Goal: Information Seeking & Learning: Learn about a topic

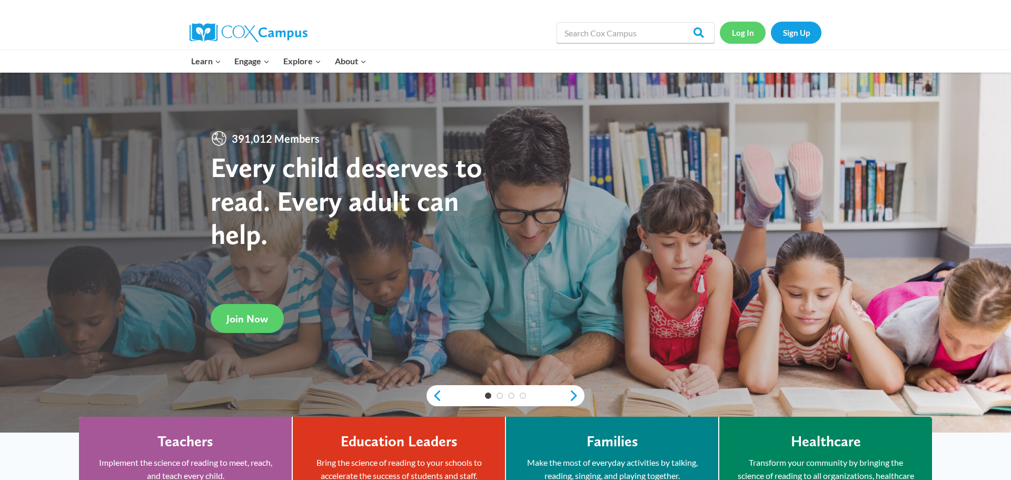
click at [745, 39] on link "Log In" at bounding box center [743, 33] width 46 height 22
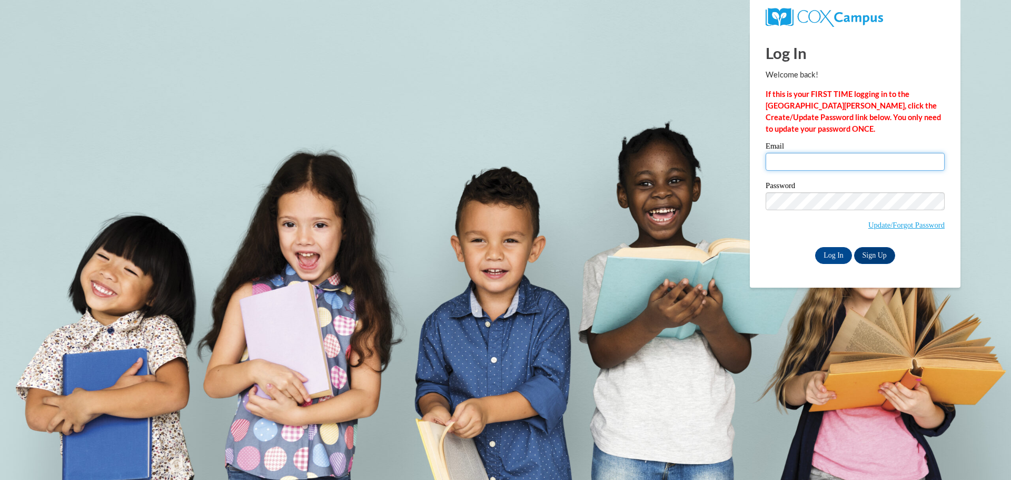
click at [788, 158] on input "Email" at bounding box center [855, 162] width 179 height 18
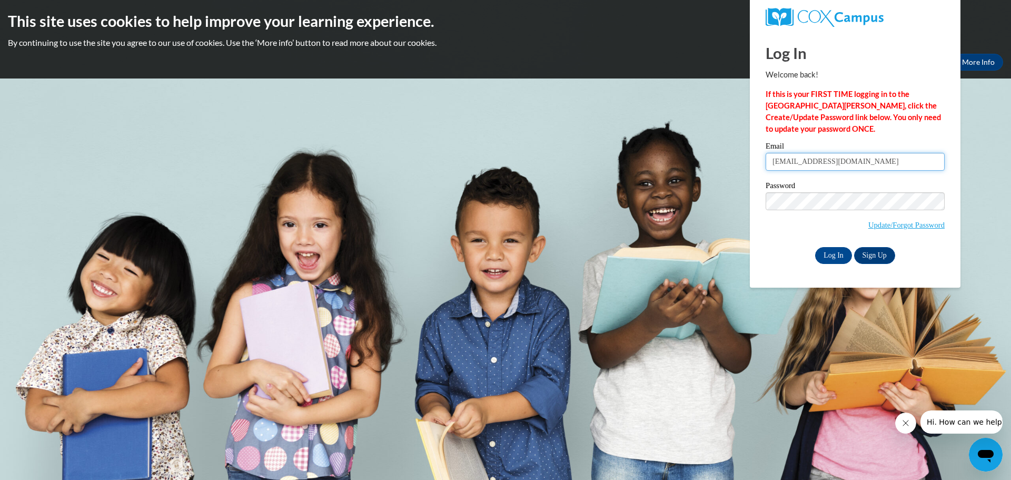
type input "[EMAIL_ADDRESS][DOMAIN_NAME]"
click at [874, 254] on link "Sign Up" at bounding box center [874, 255] width 41 height 17
click at [828, 250] on input "Log In" at bounding box center [833, 255] width 37 height 17
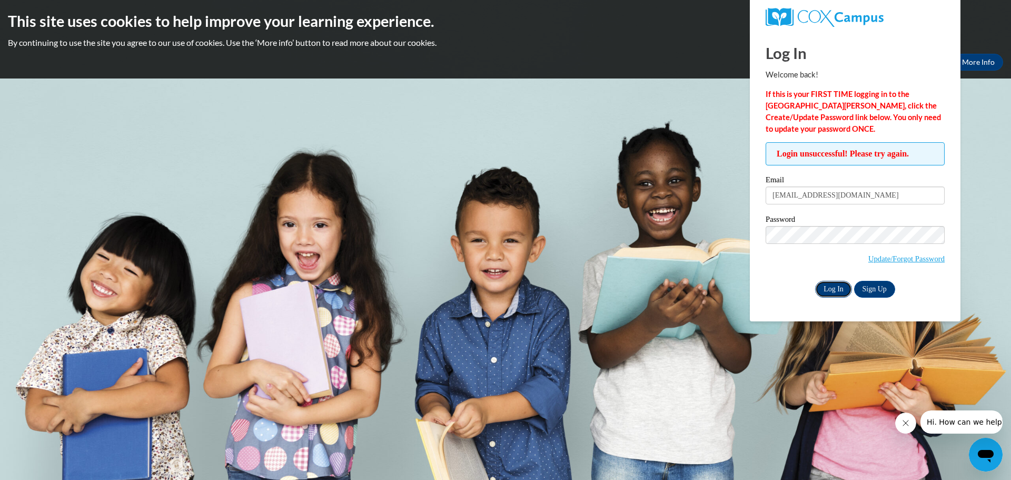
click at [835, 293] on input "Log In" at bounding box center [833, 289] width 37 height 17
click at [827, 202] on input "Tjames0135@stu.southernregional.edu" at bounding box center [855, 195] width 179 height 18
click at [918, 199] on input "Tjames0135@stu.southernregional.edu" at bounding box center [855, 195] width 179 height 18
drag, startPoint x: 772, startPoint y: 196, endPoint x: 932, endPoint y: 194, distance: 160.1
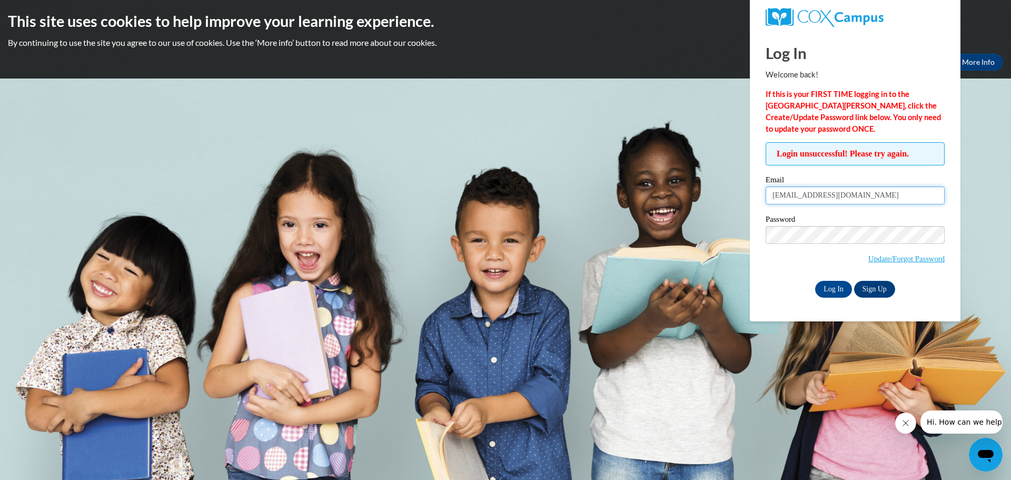
click at [932, 194] on input "Tjames0135@stu.southernregional.edu" at bounding box center [855, 195] width 179 height 18
paste input "Tjames0135@stu.southernregional.edu"
type input "Tjames0135@stu.southernregional.edu"
click at [842, 286] on input "Log In" at bounding box center [833, 289] width 37 height 17
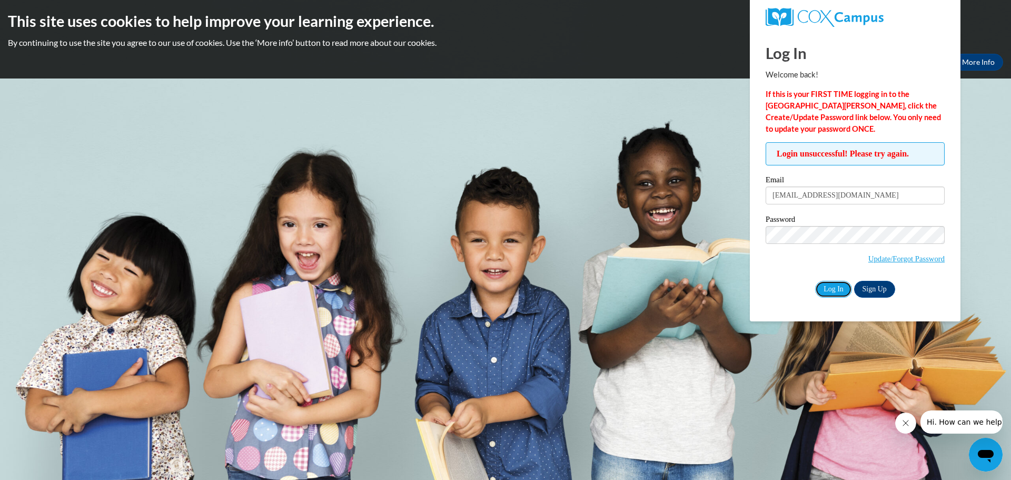
drag, startPoint x: 842, startPoint y: 286, endPoint x: 846, endPoint y: 260, distance: 26.6
click at [815, 281] on input "Log In" at bounding box center [833, 289] width 37 height 17
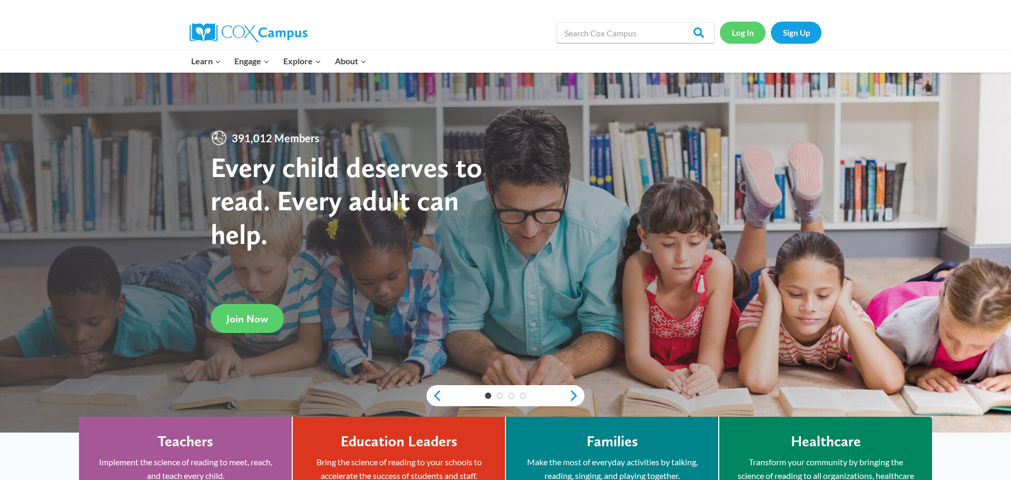
click at [750, 37] on link "Log In" at bounding box center [743, 33] width 46 height 22
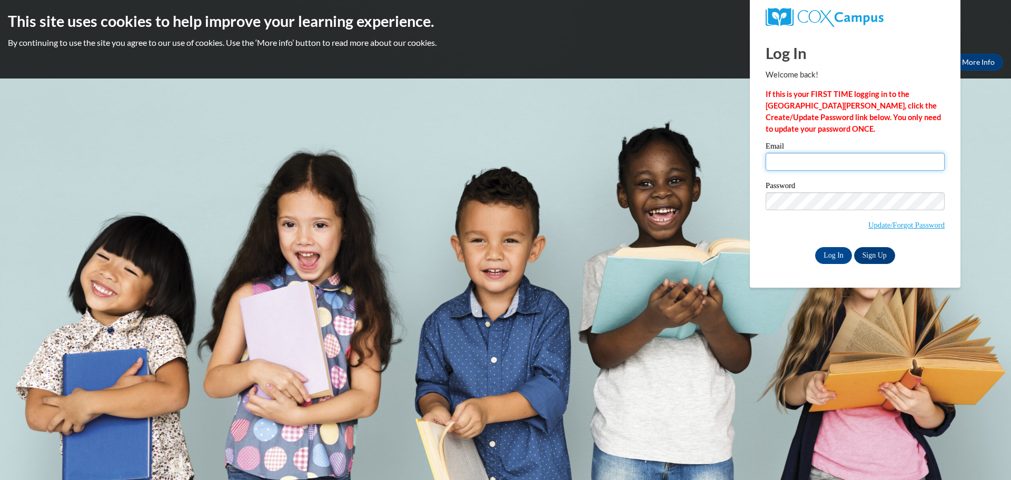
click at [779, 164] on input "Email" at bounding box center [855, 162] width 179 height 18
click at [796, 162] on input "Email" at bounding box center [855, 162] width 179 height 18
click at [779, 158] on input "Email" at bounding box center [855, 162] width 179 height 18
paste input "Tjames0135@stu.southernregional.edu"
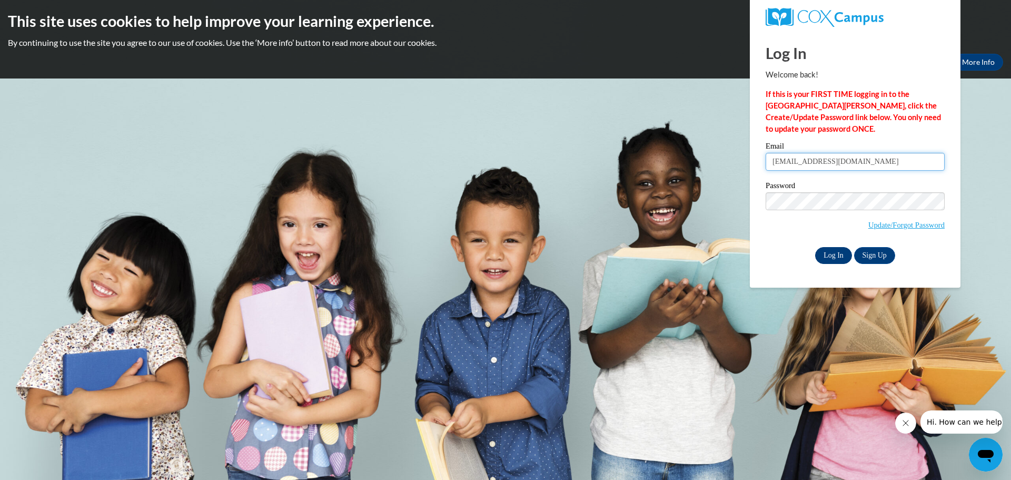
type input "Tjames0135@stu.southernregional.edu"
click at [827, 254] on input "Log In" at bounding box center [833, 255] width 37 height 17
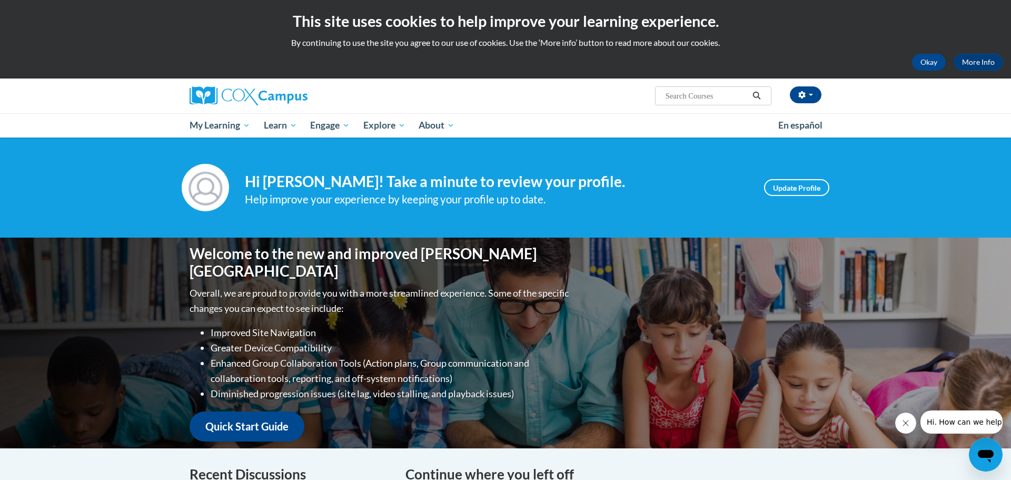
click at [465, 305] on p "Overall, we are proud to provide you with a more streamlined experience. Some o…" at bounding box center [381, 300] width 382 height 31
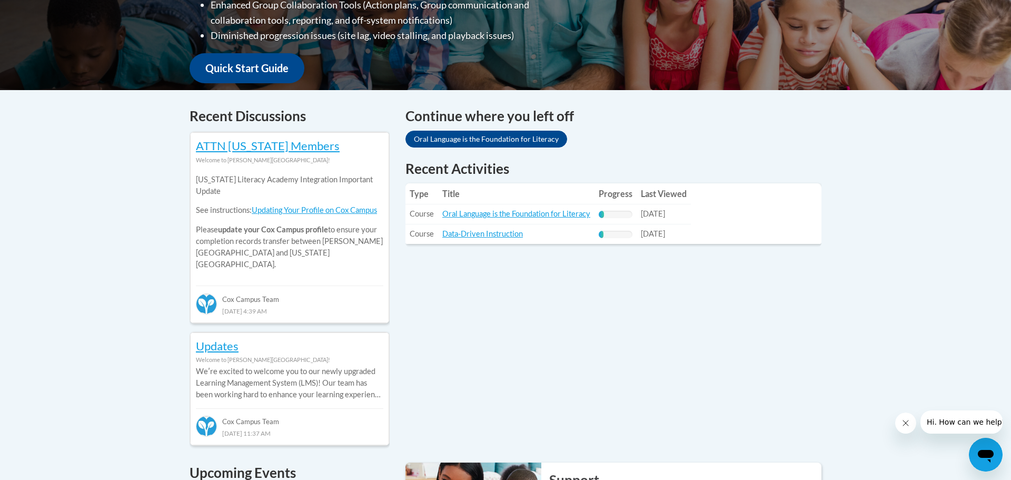
scroll to position [379, 0]
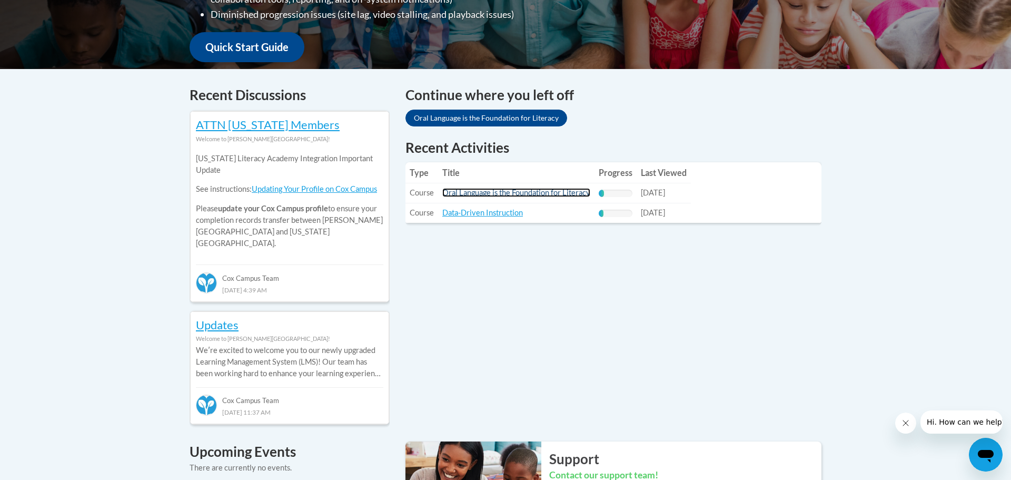
click at [486, 194] on link "Oral Language is the Foundation for Literacy" at bounding box center [516, 192] width 148 height 9
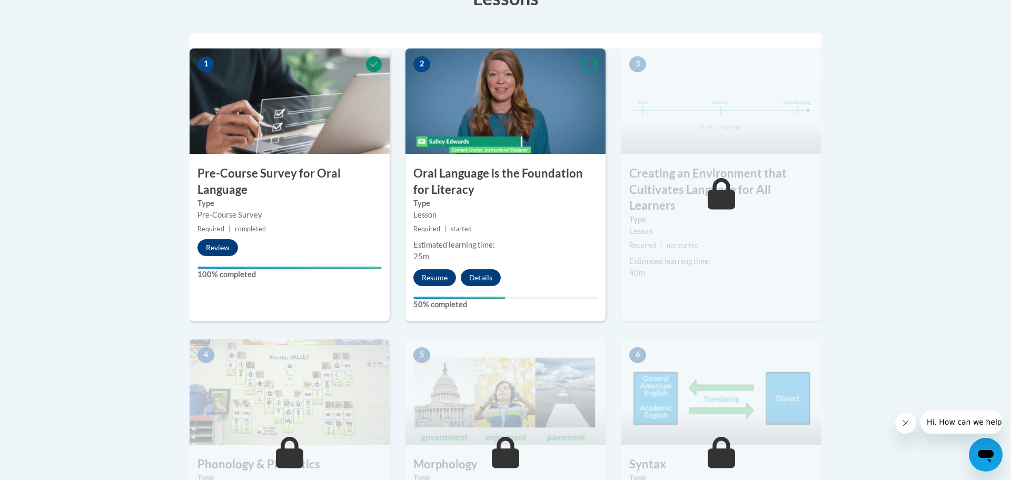
scroll to position [379, 0]
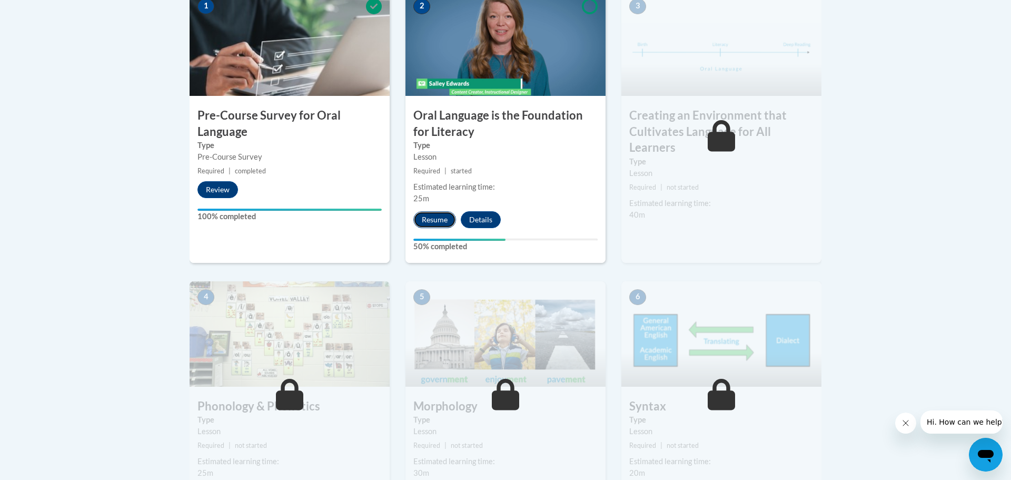
click at [432, 226] on button "Resume" at bounding box center [434, 219] width 43 height 17
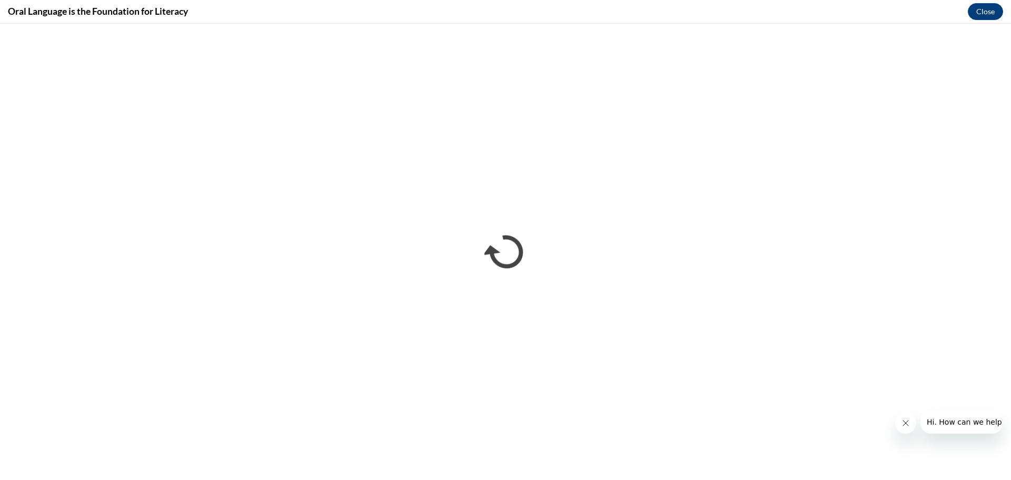
scroll to position [0, 0]
click at [903, 429] on button "Close message from company" at bounding box center [905, 422] width 21 height 21
click at [992, 14] on button "Close" at bounding box center [985, 11] width 35 height 17
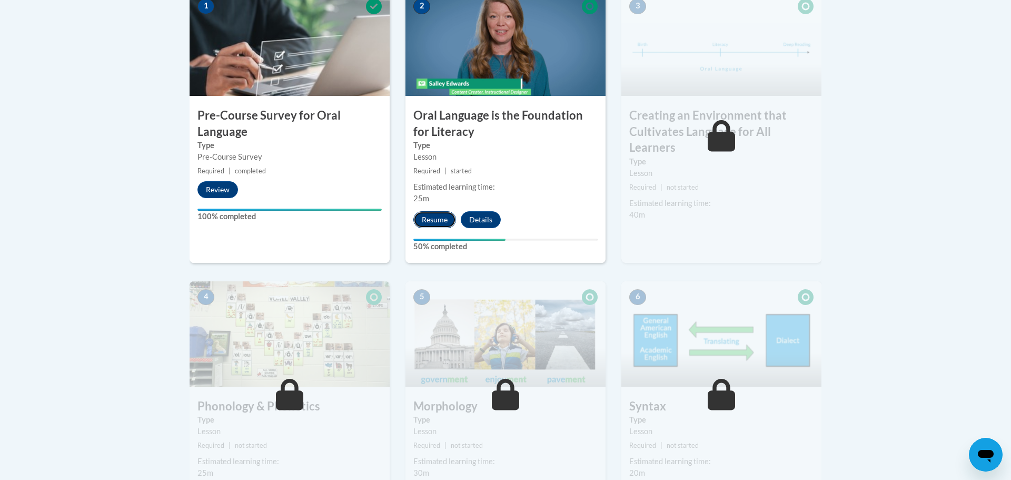
click at [436, 219] on button "Resume" at bounding box center [434, 219] width 43 height 17
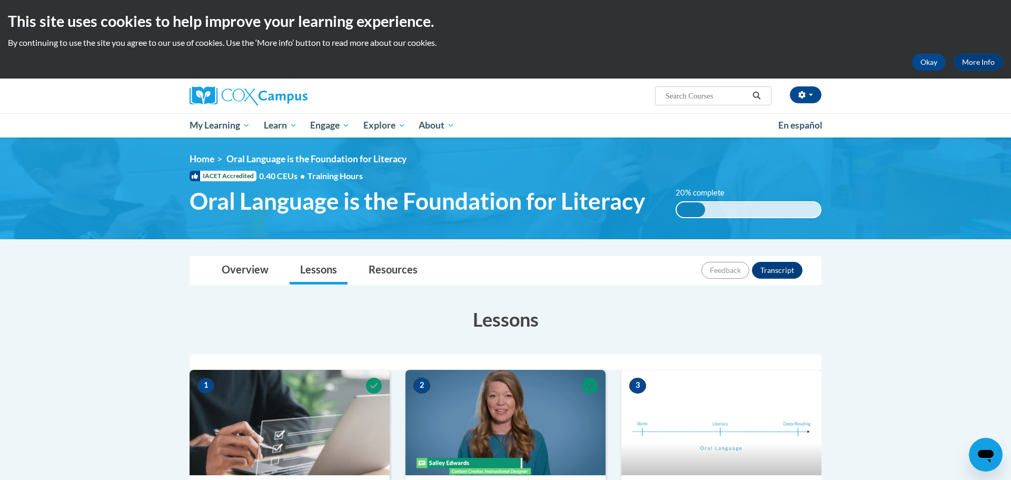
click at [568, 330] on h3 "Lessons" at bounding box center [506, 319] width 632 height 26
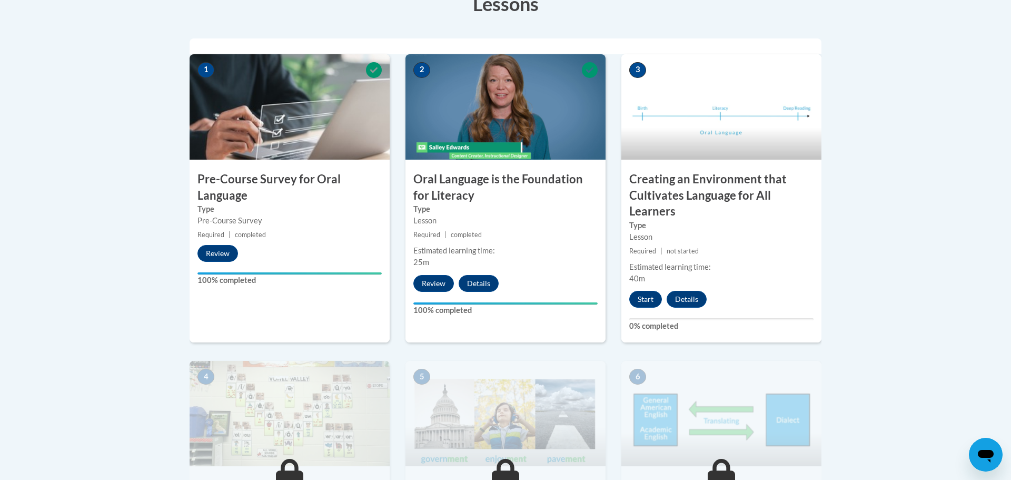
scroll to position [316, 0]
click at [652, 296] on button "Start" at bounding box center [645, 298] width 33 height 17
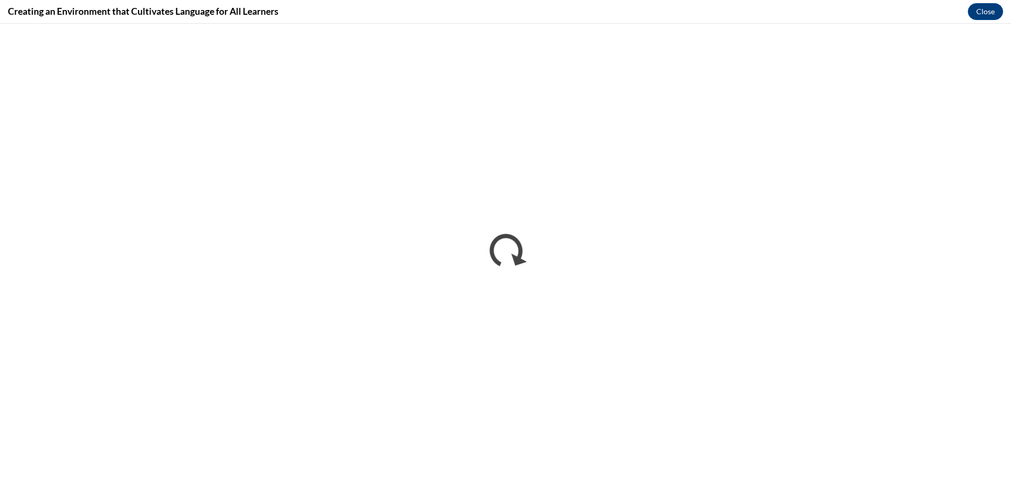
scroll to position [0, 0]
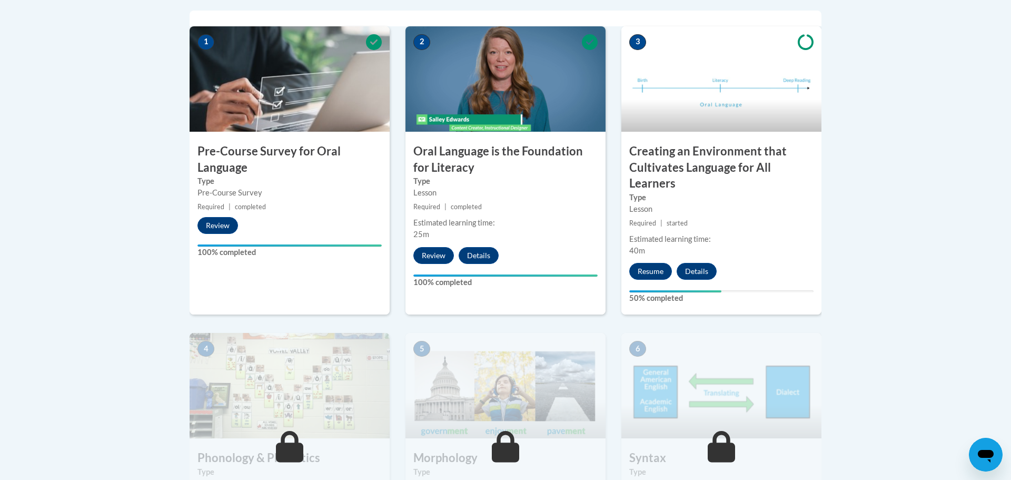
scroll to position [358, 0]
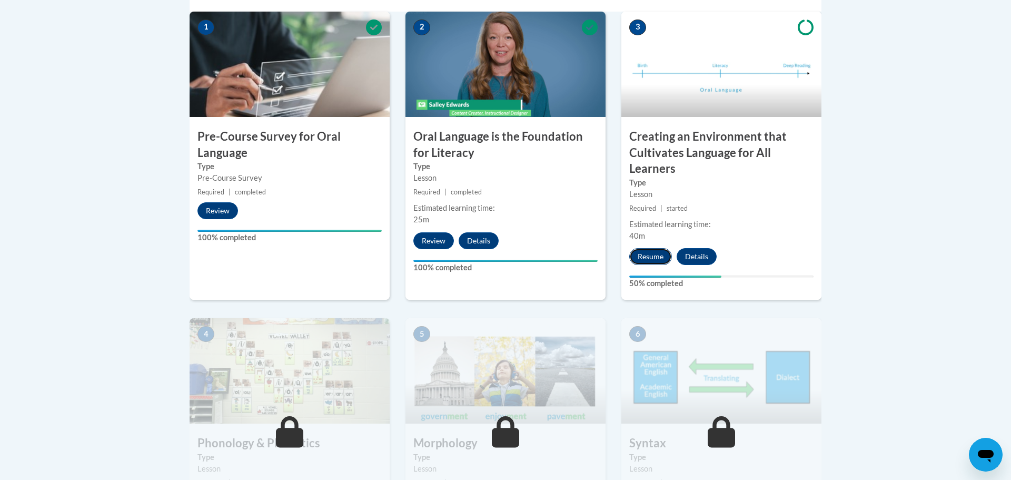
click at [659, 262] on button "Resume" at bounding box center [650, 256] width 43 height 17
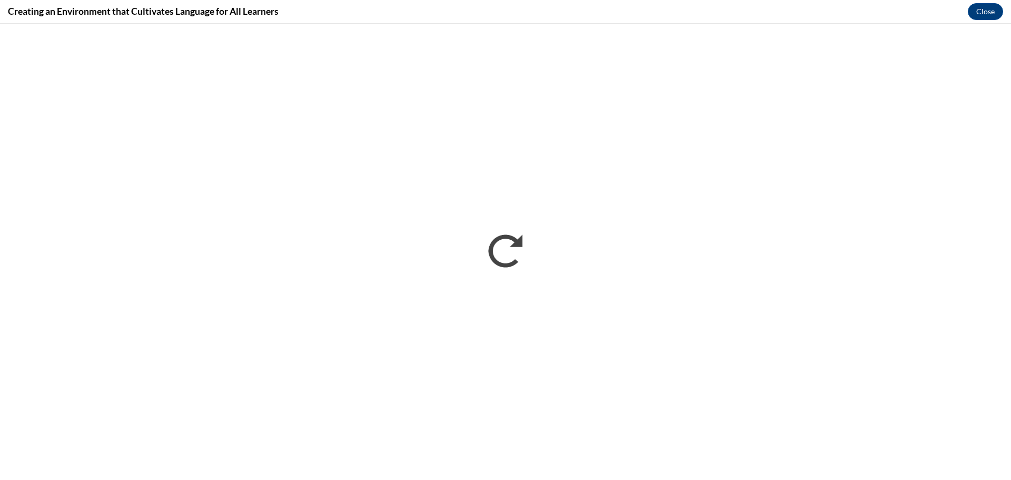
scroll to position [0, 0]
